Goal: Task Accomplishment & Management: Complete application form

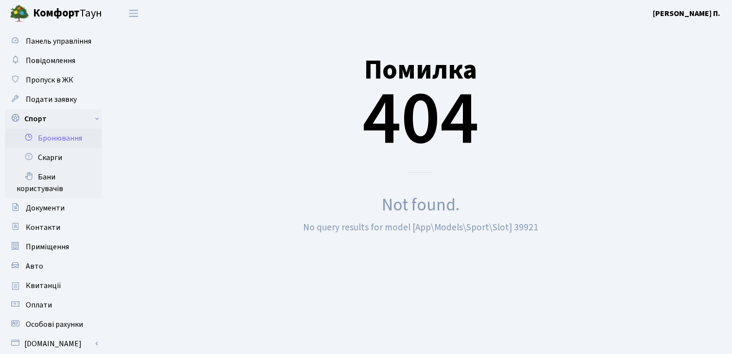
click at [64, 139] on link "Бронювання" at bounding box center [53, 138] width 97 height 19
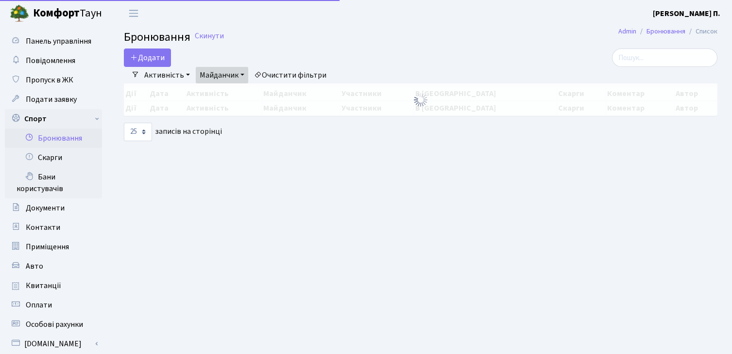
select select "25"
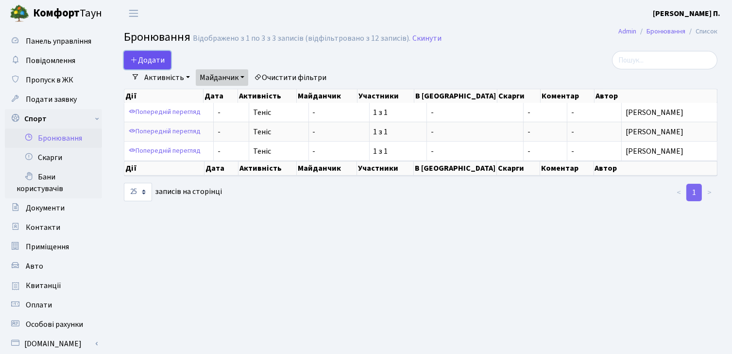
click at [161, 59] on button "Додати" at bounding box center [147, 60] width 47 height 18
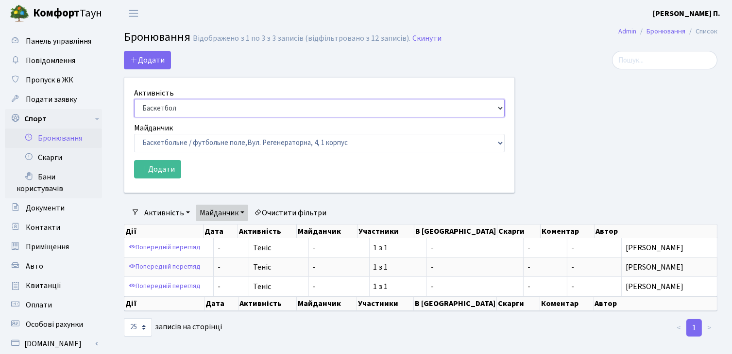
click at [206, 99] on select "Баскетбол Волейбол Йога Катання на роликах Настільний теніс [PERSON_NAME] Фітнес" at bounding box center [319, 108] width 370 height 18
select select "1"
click at [134, 99] on select "Баскетбол Волейбол Йога Катання на роликах Настільний теніс [PERSON_NAME] Фітнес" at bounding box center [319, 108] width 370 height 18
click at [166, 146] on select "Баскетбольне / футбольне поле, [GEOGRAPHIC_DATA]. [STREET_ADDRESS]. [STREET_ADD…" at bounding box center [319, 143] width 370 height 18
click at [229, 144] on select "Баскетбольне / футбольне поле, [GEOGRAPHIC_DATA]. [STREET_ADDRESS]. [STREET_ADD…" at bounding box center [319, 143] width 370 height 18
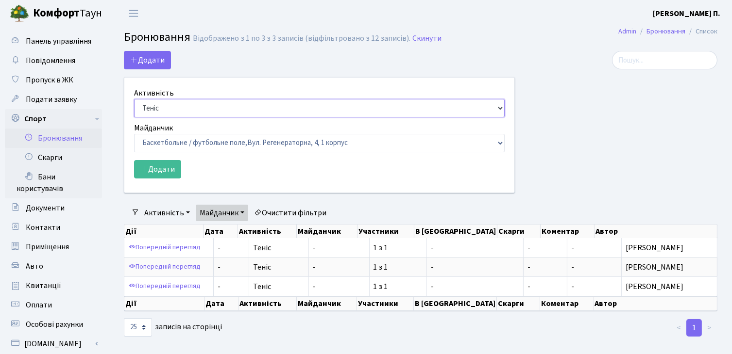
click at [202, 106] on select "Баскетбол Волейбол Йога Катання на роликах Настільний теніс [PERSON_NAME] Фітнес" at bounding box center [319, 108] width 370 height 18
click at [134, 99] on select "Баскетбол Волейбол Йога Катання на роликах Настільний теніс [PERSON_NAME] Фітнес" at bounding box center [319, 108] width 370 height 18
click at [181, 147] on select "Баскетбольне / футбольне поле, [GEOGRAPHIC_DATA]. [STREET_ADDRESS]. [STREET_ADD…" at bounding box center [319, 143] width 370 height 18
click at [316, 89] on div "Активність Баскетбол Волейбол Йога Катання на роликах Настільний теніс [PERSON_…" at bounding box center [319, 102] width 370 height 30
click at [204, 75] on div "Додати Активність Баскетбол Волейбол Йога Катання на роликах Настільний теніс […" at bounding box center [319, 122] width 391 height 142
